Goal: Task Accomplishment & Management: Complete application form

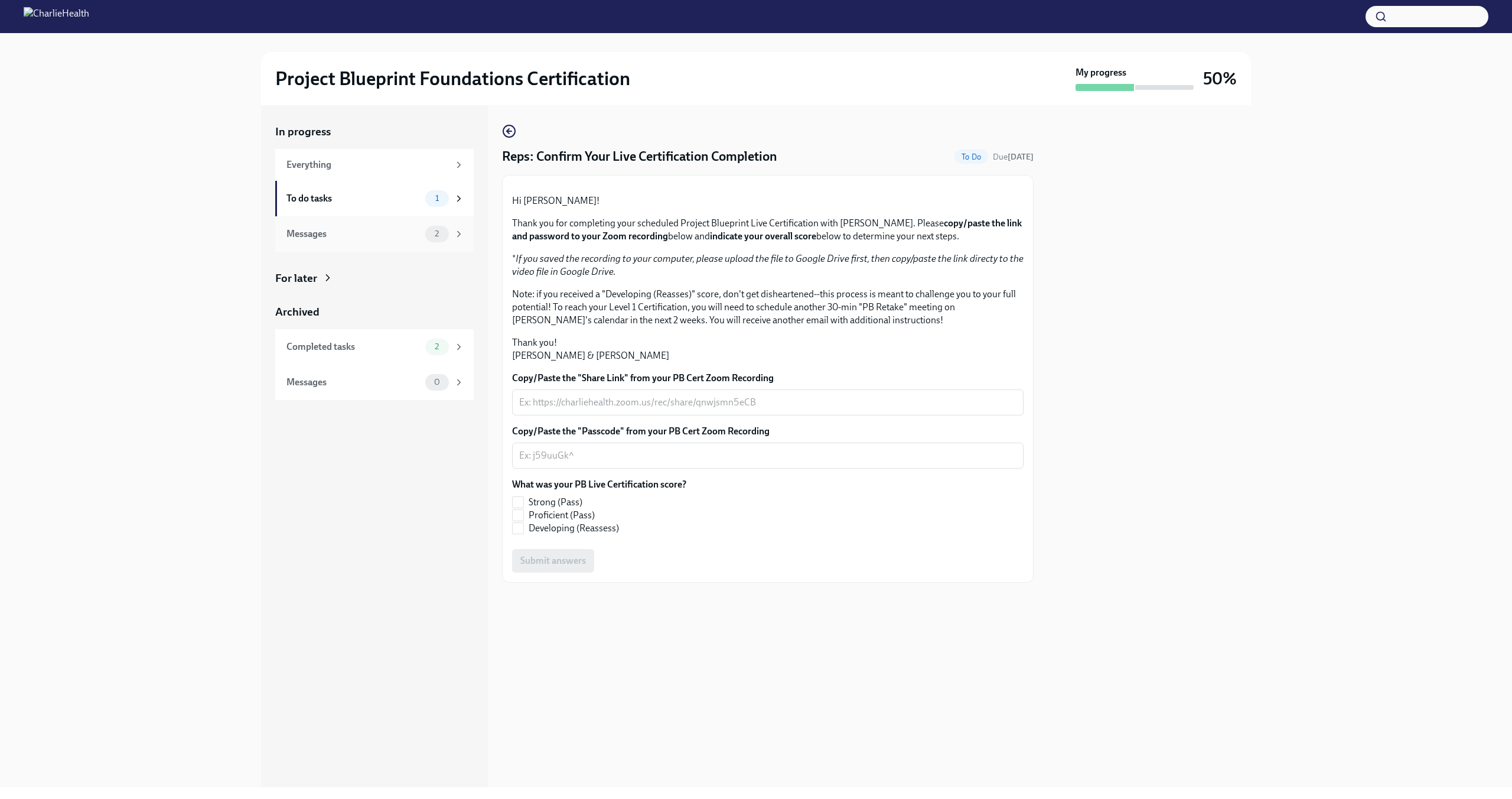
click at [409, 237] on div "Messages" at bounding box center [353, 234] width 134 height 13
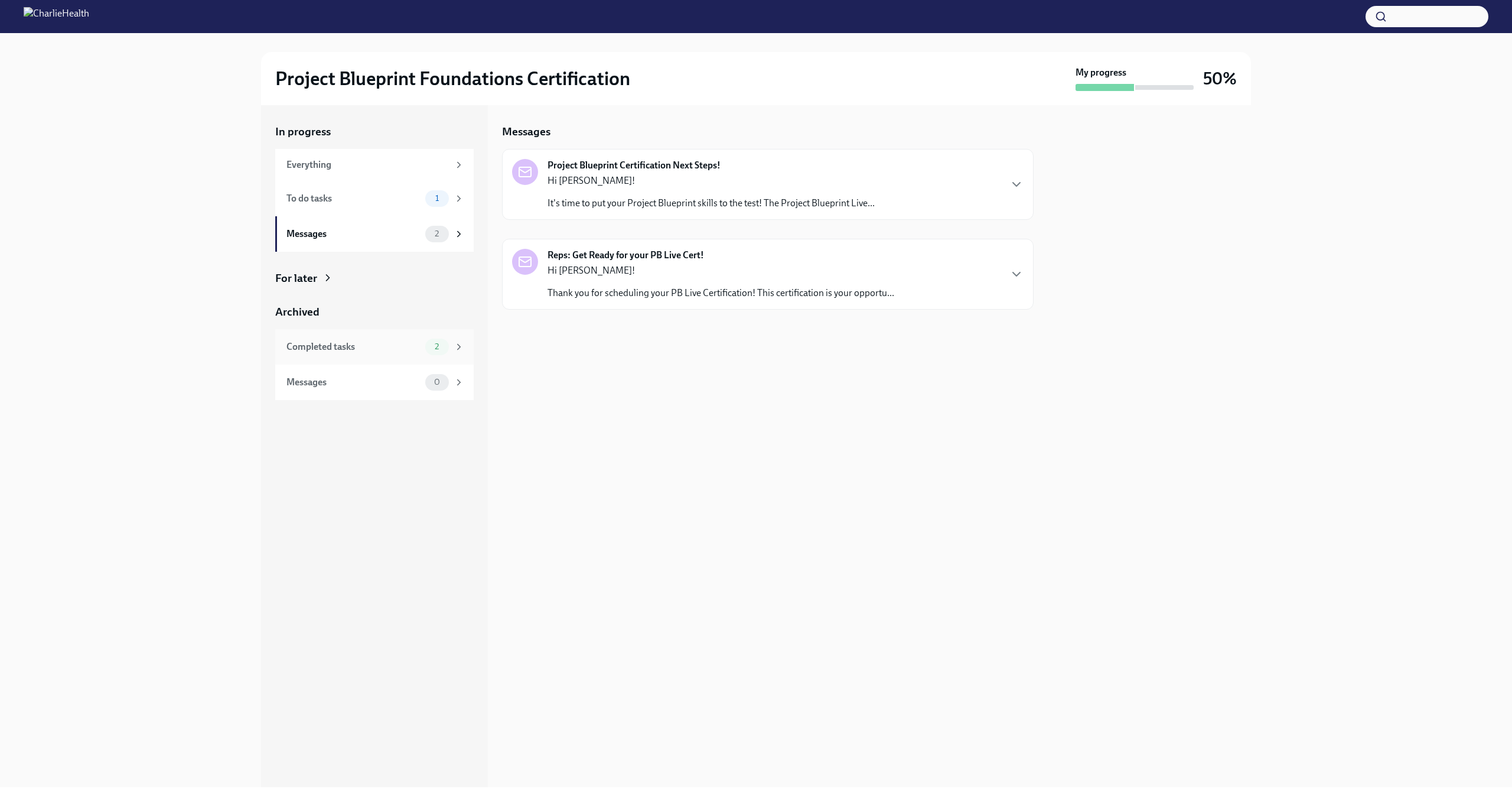
click at [389, 345] on div "Completed tasks" at bounding box center [353, 347] width 134 height 13
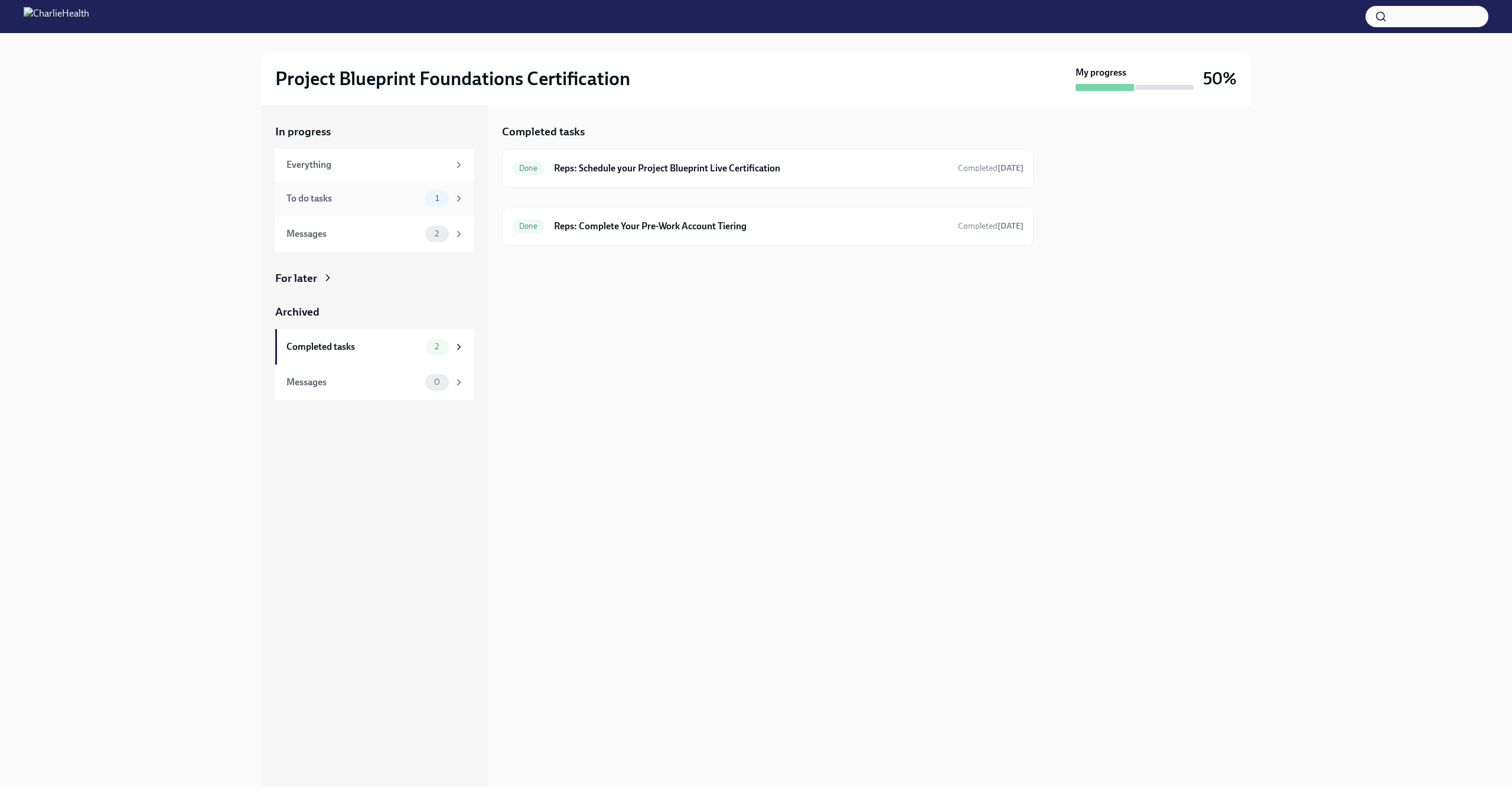
click at [395, 199] on div "To do tasks" at bounding box center [353, 198] width 134 height 13
click at [833, 170] on h6 "Reps: Confirm Your Live Certification Completion" at bounding box center [765, 168] width 418 height 13
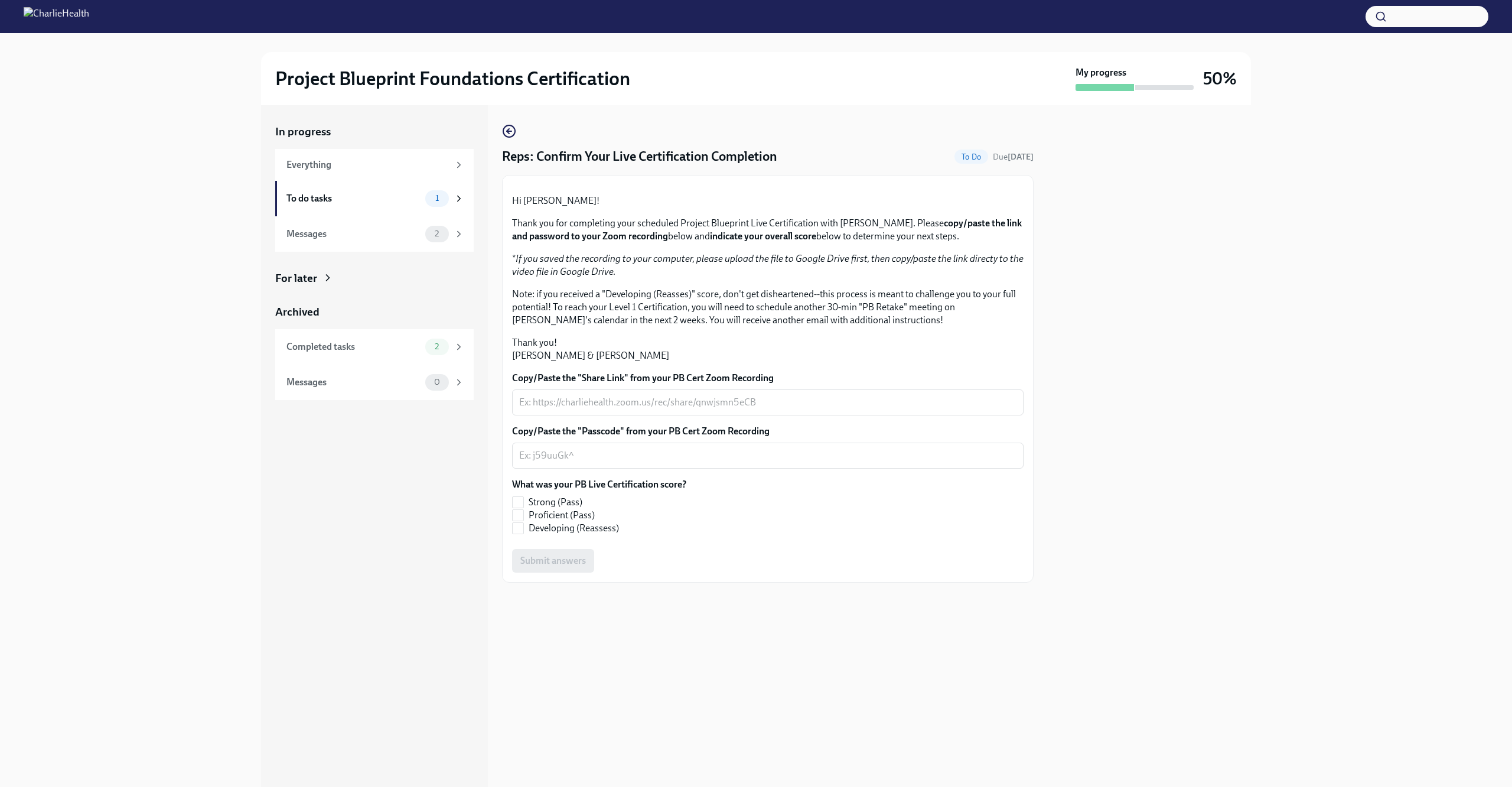
click at [608, 362] on p "Thank you! [PERSON_NAME] & [PERSON_NAME]" at bounding box center [767, 349] width 512 height 26
click at [468, 541] on div "In progress Everything To do tasks 1 Messages 2 For later Archived Completed ta…" at bounding box center [374, 446] width 227 height 682
